Goal: Transaction & Acquisition: Purchase product/service

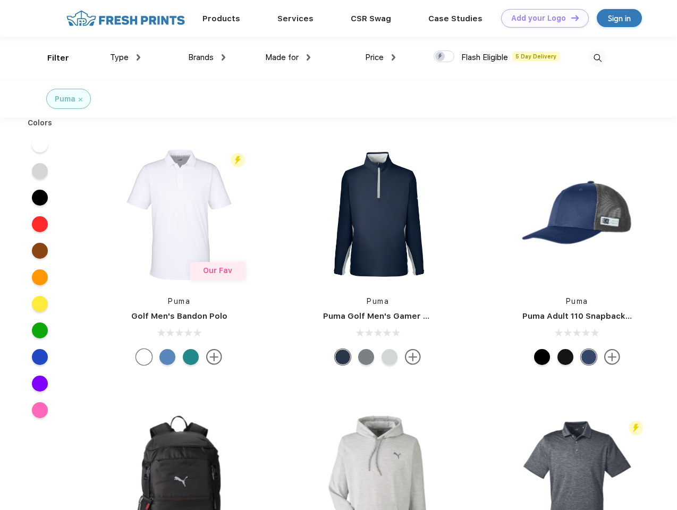
scroll to position [1, 0]
click at [541, 18] on link "Add your Logo Design Tool" at bounding box center [545, 18] width 88 height 19
click at [0, 0] on div "Design Tool" at bounding box center [0, 0] width 0 height 0
click at [570, 18] on link "Add your Logo Design Tool" at bounding box center [545, 18] width 88 height 19
click at [51, 58] on div "Filter" at bounding box center [58, 58] width 22 height 12
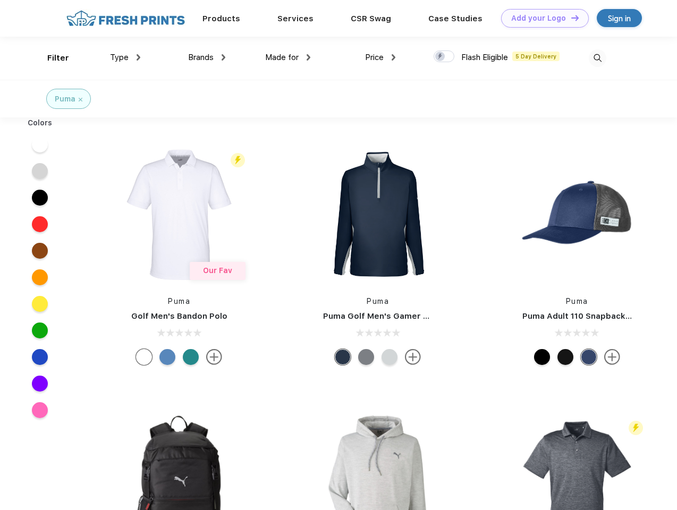
click at [125, 57] on span "Type" at bounding box center [119, 58] width 19 height 10
click at [207, 57] on span "Brands" at bounding box center [201, 58] width 26 height 10
click at [288, 57] on span "Made for" at bounding box center [281, 58] width 33 height 10
click at [380, 57] on span "Price" at bounding box center [374, 58] width 19 height 10
click at [444, 57] on div at bounding box center [444, 56] width 21 height 12
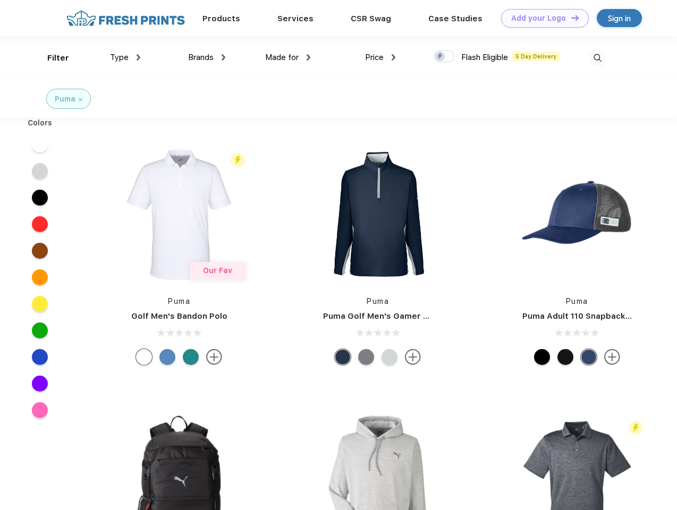
click at [440, 57] on input "checkbox" at bounding box center [437, 53] width 7 height 7
click at [597, 58] on img at bounding box center [598, 58] width 18 height 18
